Goal: Task Accomplishment & Management: Use online tool/utility

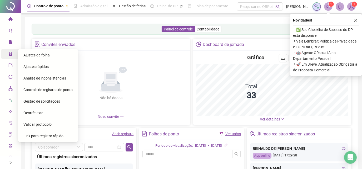
click at [10, 53] on icon "lock" at bounding box center [10, 54] width 4 height 4
click at [25, 56] on span "Ajustes da folha" at bounding box center [36, 55] width 26 height 4
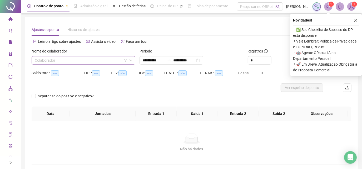
click at [80, 63] on input "search" at bounding box center [81, 61] width 93 height 8
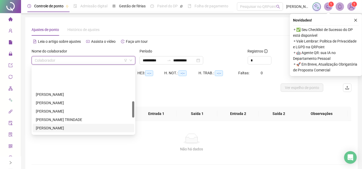
scroll to position [143, 0]
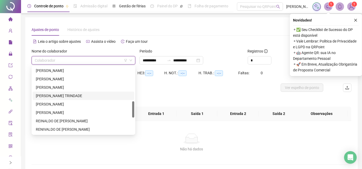
click at [71, 97] on div "[PERSON_NAME] TRINDADE" at bounding box center [83, 96] width 95 height 6
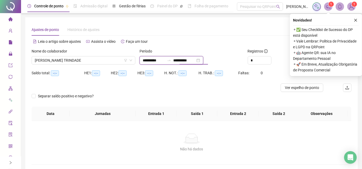
click at [195, 60] on input "**********" at bounding box center [184, 61] width 22 height 6
click at [227, 58] on div "**********" at bounding box center [191, 60] width 104 height 8
click at [355, 19] on icon "close" at bounding box center [356, 20] width 4 height 4
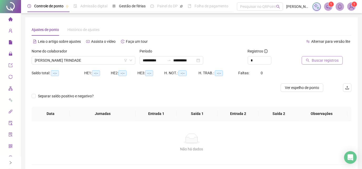
click at [323, 60] on span "Buscar registros" at bounding box center [325, 61] width 27 height 6
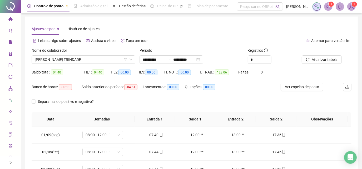
scroll to position [0, 0]
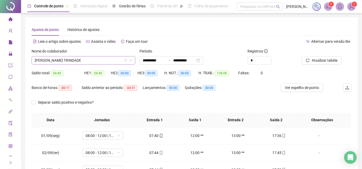
click at [101, 61] on span "[PERSON_NAME] TRINDADE" at bounding box center [83, 61] width 97 height 8
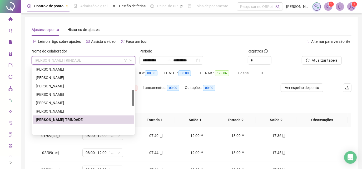
scroll to position [96, 0]
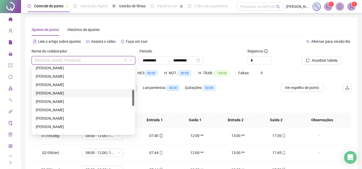
click at [91, 94] on div "[PERSON_NAME]" at bounding box center [83, 94] width 95 height 6
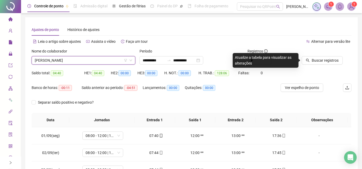
click at [89, 66] on div "Nome do colaborador [PERSON_NAME]" at bounding box center [83, 58] width 108 height 21
click at [89, 62] on span "[PERSON_NAME]" at bounding box center [83, 61] width 97 height 8
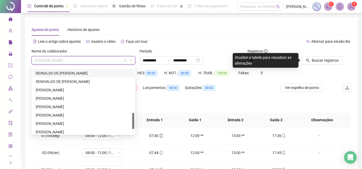
scroll to position [211, 0]
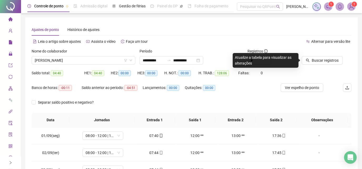
click at [183, 109] on div "Separar saldo positivo e negativo?" at bounding box center [192, 105] width 320 height 15
click at [116, 60] on span "[PERSON_NAME]" at bounding box center [83, 61] width 97 height 8
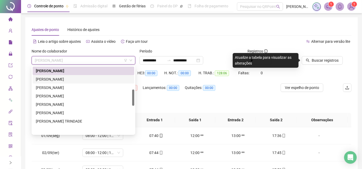
scroll to position [94, 0]
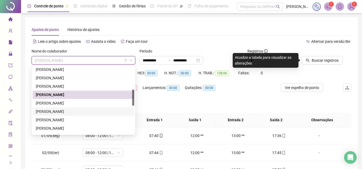
click at [80, 113] on div "[PERSON_NAME]" at bounding box center [83, 112] width 95 height 6
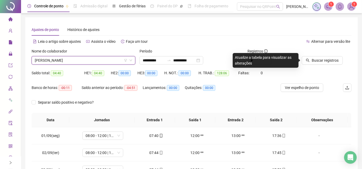
click at [323, 65] on div "Buscar registros" at bounding box center [326, 58] width 54 height 21
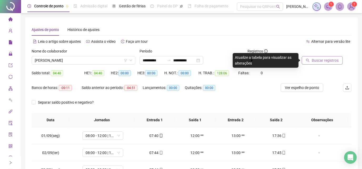
click at [323, 63] on span "Buscar registros" at bounding box center [325, 61] width 27 height 6
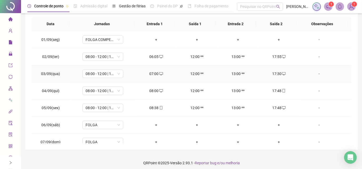
scroll to position [0, 0]
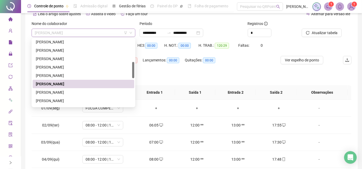
click at [108, 32] on span "[PERSON_NAME]" at bounding box center [83, 33] width 97 height 8
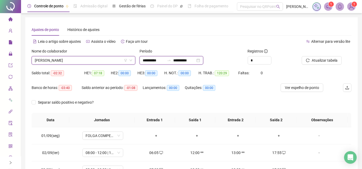
click at [195, 59] on input "**********" at bounding box center [184, 61] width 22 height 6
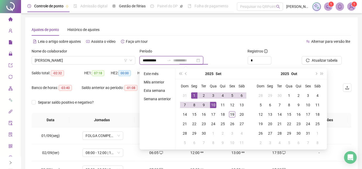
type input "**********"
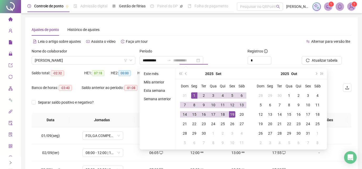
click at [233, 115] on div "19" at bounding box center [232, 115] width 6 height 6
type input "**********"
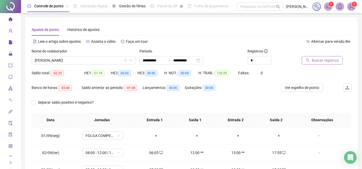
click at [320, 59] on span "Buscar registros" at bounding box center [325, 61] width 27 height 6
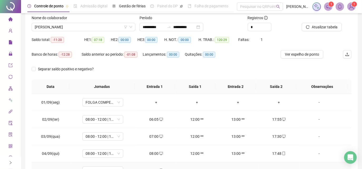
scroll to position [4, 0]
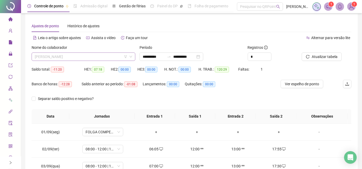
click at [102, 55] on span "[PERSON_NAME]" at bounding box center [83, 57] width 97 height 8
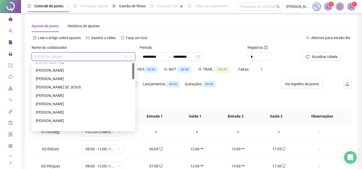
scroll to position [0, 0]
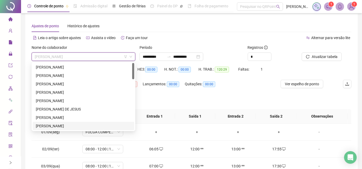
click at [80, 125] on div "[PERSON_NAME]" at bounding box center [83, 126] width 95 height 6
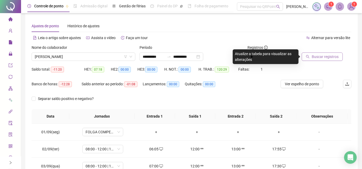
click at [316, 57] on span "Buscar registros" at bounding box center [325, 57] width 27 height 6
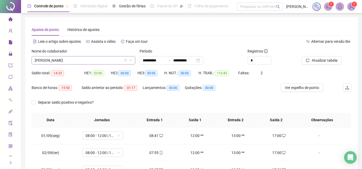
click at [111, 60] on span "[PERSON_NAME]" at bounding box center [83, 61] width 97 height 8
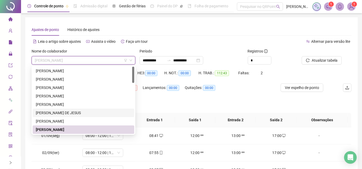
click at [84, 112] on div "[PERSON_NAME] DE JESUS" at bounding box center [83, 113] width 95 height 6
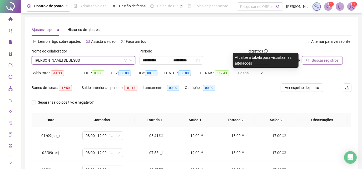
click at [307, 62] on button "Buscar registros" at bounding box center [322, 60] width 41 height 8
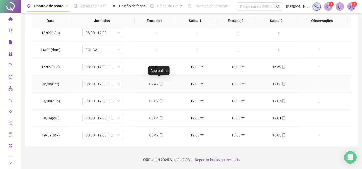
scroll to position [211, 0]
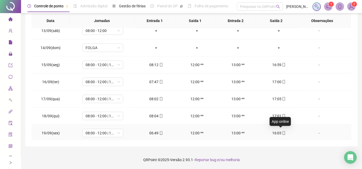
click at [282, 132] on icon "mobile" at bounding box center [284, 134] width 4 height 4
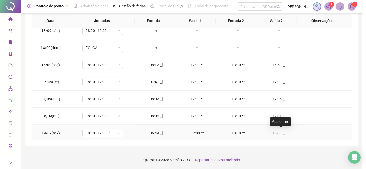
type input "**********"
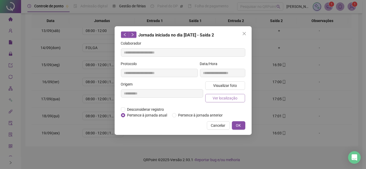
click at [231, 96] on span "Ver localização" at bounding box center [224, 99] width 25 height 6
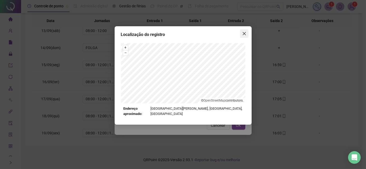
drag, startPoint x: 247, startPoint y: 32, endPoint x: 245, endPoint y: 40, distance: 8.0
click at [247, 33] on span "Close" at bounding box center [244, 34] width 8 height 4
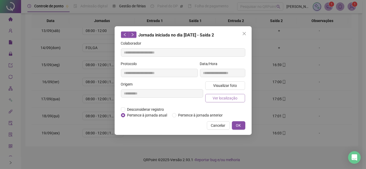
click at [226, 96] on span "Ver localização" at bounding box center [224, 99] width 25 height 6
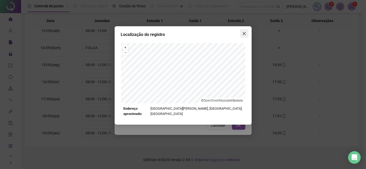
click at [243, 34] on icon "close" at bounding box center [243, 33] width 3 height 3
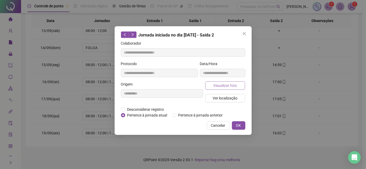
click at [232, 87] on span "Visualizar foto" at bounding box center [225, 86] width 24 height 6
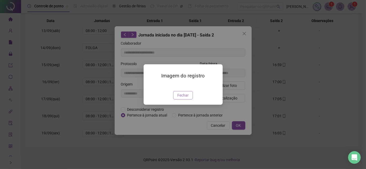
click at [180, 98] on span "Fechar" at bounding box center [182, 96] width 11 height 6
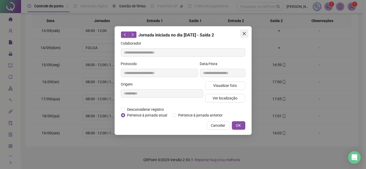
click at [245, 33] on icon "close" at bounding box center [244, 34] width 4 height 4
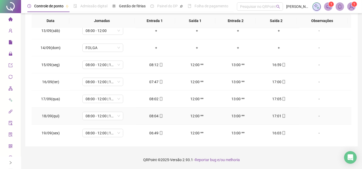
click at [281, 114] on span at bounding box center [283, 116] width 4 height 4
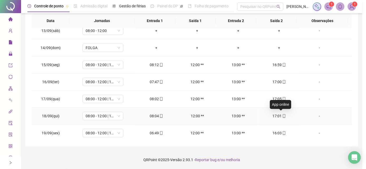
type input "**********"
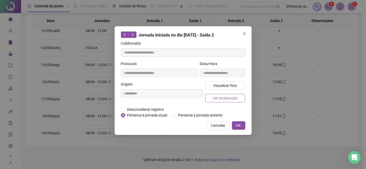
click at [235, 98] on span "Ver localização" at bounding box center [224, 99] width 25 height 6
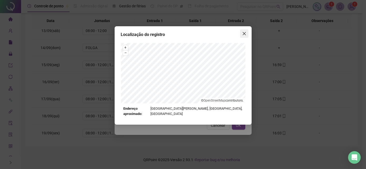
click at [242, 33] on icon "close" at bounding box center [244, 34] width 4 height 4
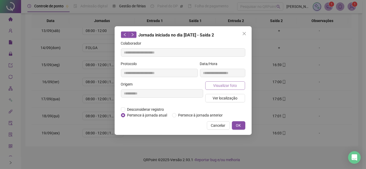
click at [233, 89] on button "Visualizar foto" at bounding box center [225, 86] width 40 height 8
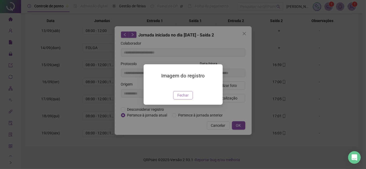
click at [184, 98] on span "Fechar" at bounding box center [182, 96] width 11 height 6
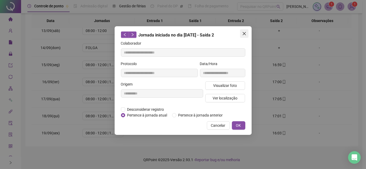
click at [243, 33] on icon "close" at bounding box center [244, 34] width 4 height 4
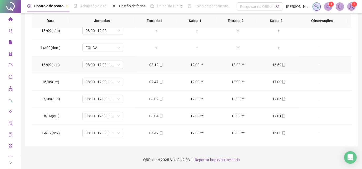
click at [282, 64] on icon "mobile" at bounding box center [284, 65] width 4 height 4
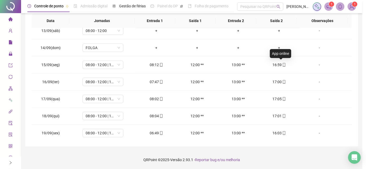
type input "**********"
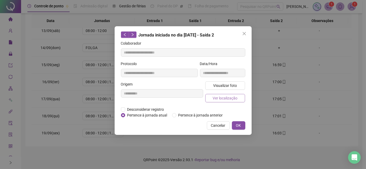
click at [229, 99] on span "Ver localização" at bounding box center [224, 99] width 25 height 6
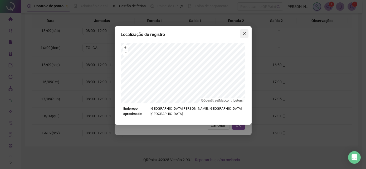
click at [243, 29] on button "Close" at bounding box center [244, 33] width 8 height 8
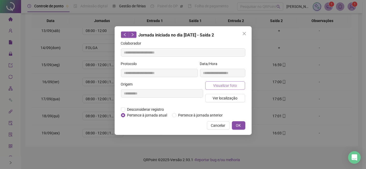
click at [233, 84] on span "Visualizar foto" at bounding box center [225, 86] width 24 height 6
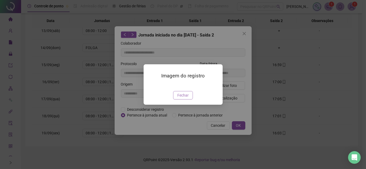
click at [188, 100] on button "Fechar" at bounding box center [183, 95] width 20 height 8
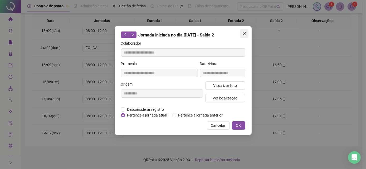
click at [243, 33] on icon "close" at bounding box center [244, 34] width 4 height 4
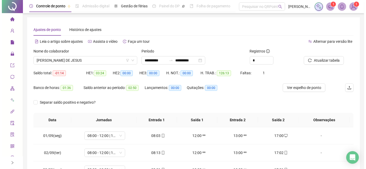
scroll to position [0, 0]
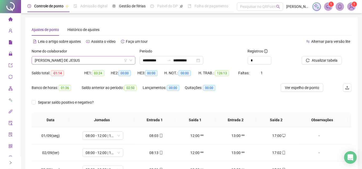
click at [96, 62] on span "[PERSON_NAME] DE JESUS" at bounding box center [83, 61] width 97 height 8
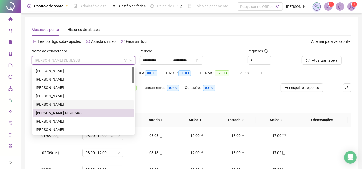
click at [95, 105] on div "[PERSON_NAME]" at bounding box center [83, 105] width 95 height 6
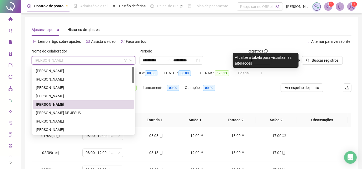
click at [93, 64] on span "[PERSON_NAME]" at bounding box center [83, 61] width 97 height 8
click at [86, 97] on div "[PERSON_NAME]" at bounding box center [83, 96] width 95 height 6
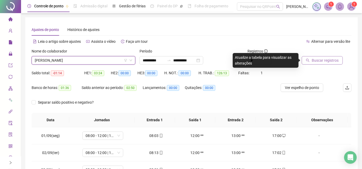
click at [311, 59] on button "Buscar registros" at bounding box center [322, 60] width 41 height 8
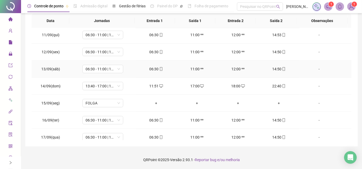
scroll to position [211, 0]
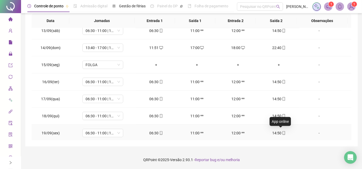
click at [282, 132] on icon "mobile" at bounding box center [283, 134] width 2 height 4
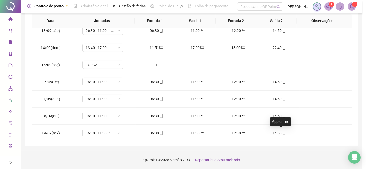
type input "**********"
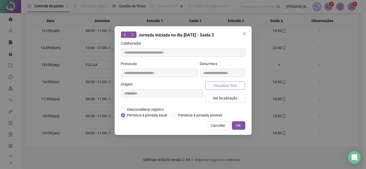
click at [214, 83] on span "Visualizar foto" at bounding box center [225, 86] width 24 height 6
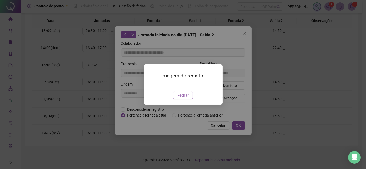
click at [185, 98] on span "Fechar" at bounding box center [182, 96] width 11 height 6
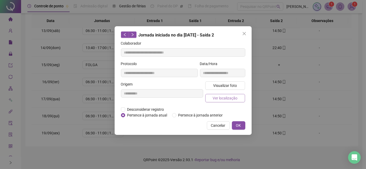
click at [223, 99] on span "Ver localização" at bounding box center [224, 99] width 25 height 6
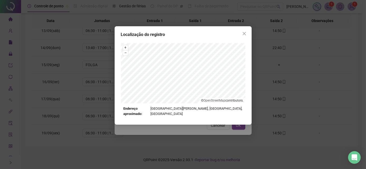
click at [248, 34] on div "Localização do registro + – ⇧ › © OpenStreetMap contributors. Endereço aproxima…" at bounding box center [182, 75] width 137 height 99
click at [245, 34] on icon "close" at bounding box center [244, 34] width 4 height 4
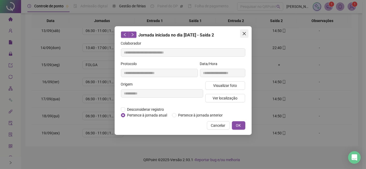
click at [241, 35] on span "Close" at bounding box center [244, 34] width 8 height 4
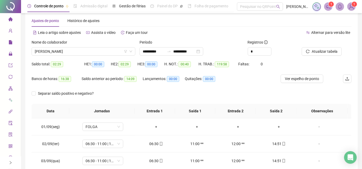
scroll to position [4, 0]
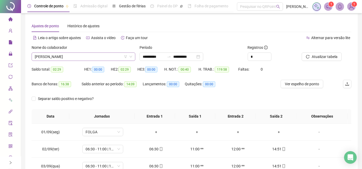
click at [116, 55] on span "[PERSON_NAME]" at bounding box center [83, 57] width 97 height 8
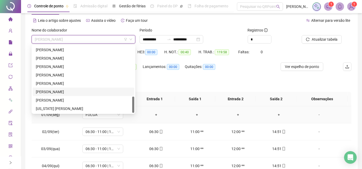
scroll to position [28, 0]
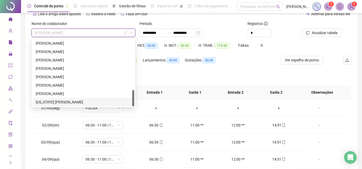
click at [95, 104] on div "[US_STATE] [PERSON_NAME]" at bounding box center [83, 102] width 95 height 6
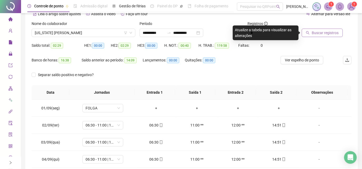
click at [316, 34] on span "Buscar registros" at bounding box center [325, 33] width 27 height 6
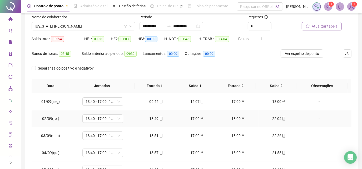
scroll to position [0, 0]
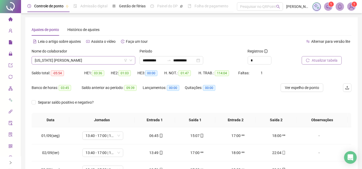
click at [107, 61] on span "[US_STATE] [PERSON_NAME]" at bounding box center [83, 61] width 97 height 8
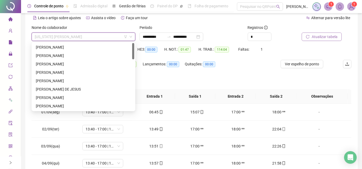
scroll to position [8, 0]
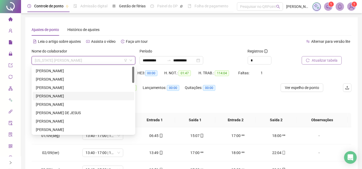
click at [78, 94] on div "[PERSON_NAME]" at bounding box center [83, 96] width 95 height 6
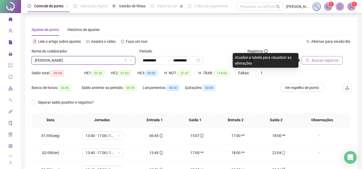
click at [307, 60] on icon "search" at bounding box center [308, 61] width 4 height 4
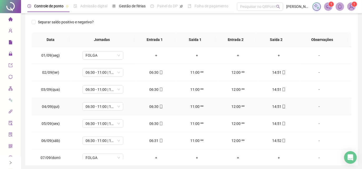
scroll to position [28, 0]
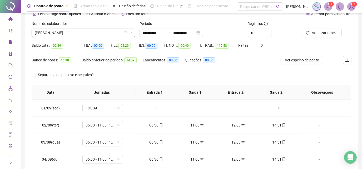
click at [110, 33] on span "[PERSON_NAME]" at bounding box center [83, 33] width 97 height 8
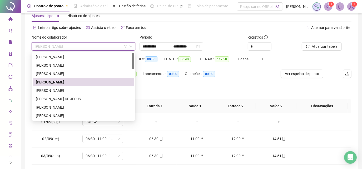
scroll to position [4, 0]
